Goal: Download file/media

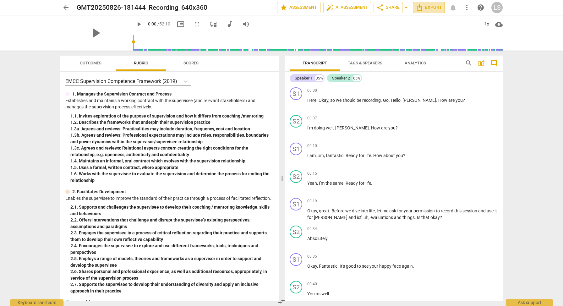
click at [430, 6] on span "Export" at bounding box center [428, 8] width 26 height 8
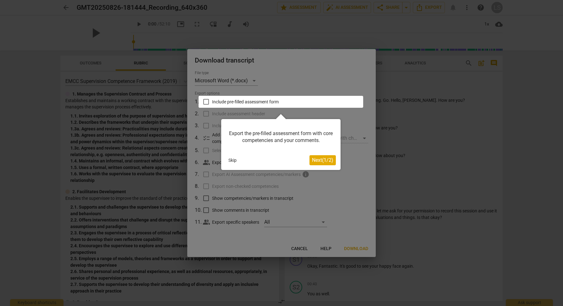
click at [271, 103] on div at bounding box center [280, 102] width 165 height 12
click at [205, 101] on div at bounding box center [280, 102] width 165 height 12
click at [322, 158] on span "Next ( 1 / 2 )" at bounding box center [322, 160] width 21 height 6
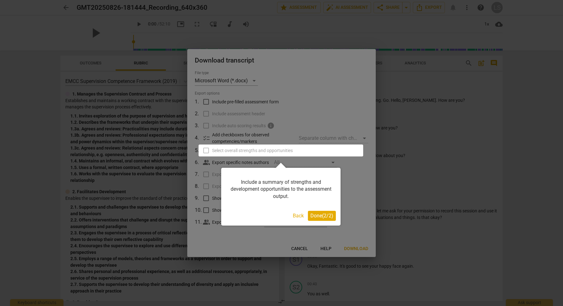
click at [321, 221] on div "Include a summary of strengths and development opportunities to the assessment …" at bounding box center [280, 197] width 119 height 58
click at [321, 216] on span "Done ( 2 / 2 )" at bounding box center [321, 216] width 23 height 6
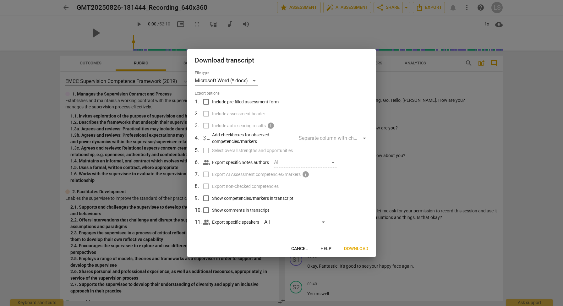
click at [205, 99] on input "Include pre-filled assessment form" at bounding box center [206, 102] width 12 height 12
click at [207, 102] on input "Include pre-filled assessment form" at bounding box center [206, 102] width 12 height 12
checkbox input "false"
click at [251, 79] on div "Microsoft Word (*.docx)" at bounding box center [226, 81] width 63 height 10
click at [251, 79] on li "Microsoft Word (*.docx)" at bounding box center [238, 80] width 87 height 15
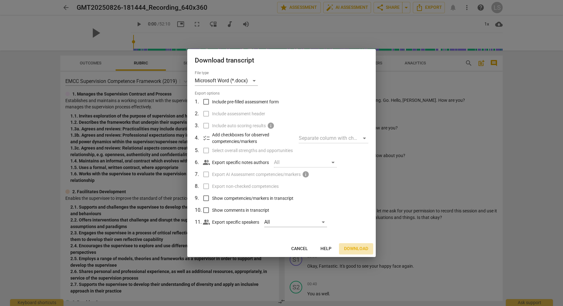
click at [353, 249] on span "Download" at bounding box center [356, 249] width 24 height 6
